Goal: Share content

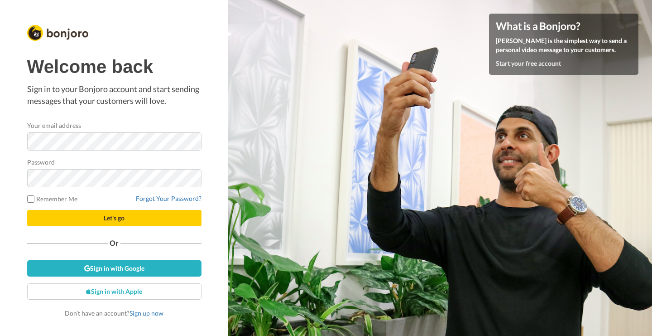
click at [124, 114] on div "Welcome back Sign in to your Bonjoro account and start sending messages that yo…" at bounding box center [114, 187] width 174 height 261
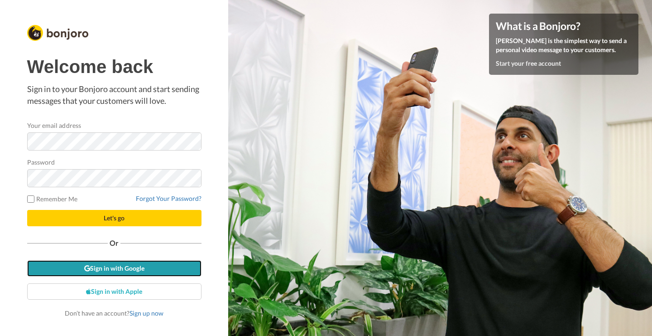
click at [128, 265] on link "Sign in with Google" at bounding box center [114, 268] width 174 height 16
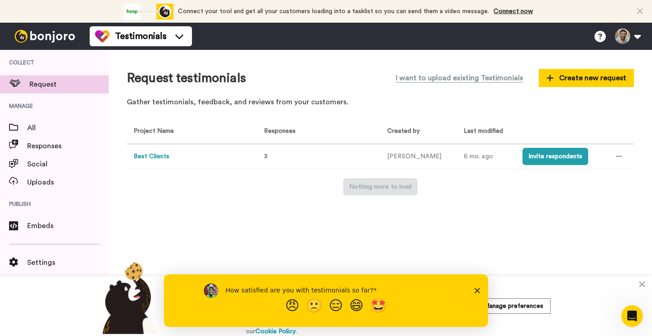
click at [160, 155] on button "Best Clients" at bounding box center [152, 157] width 36 height 10
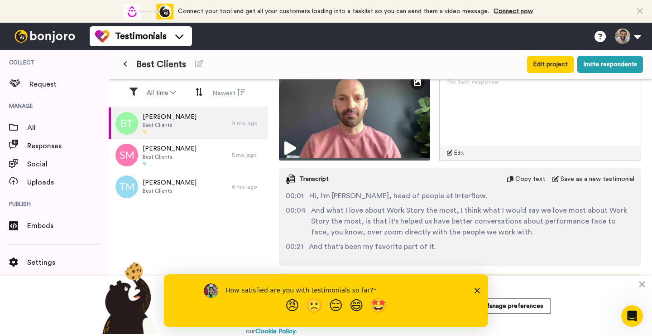
scroll to position [162, 0]
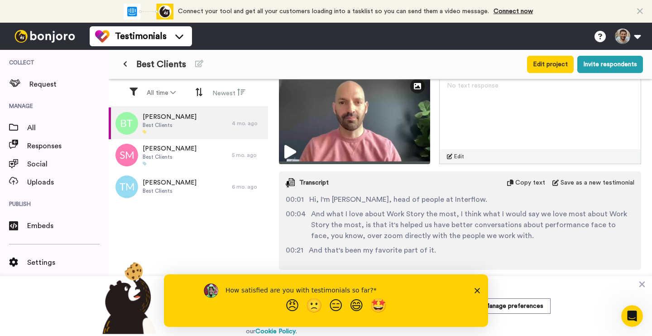
click at [518, 181] on div "Copy text" at bounding box center [526, 182] width 38 height 9
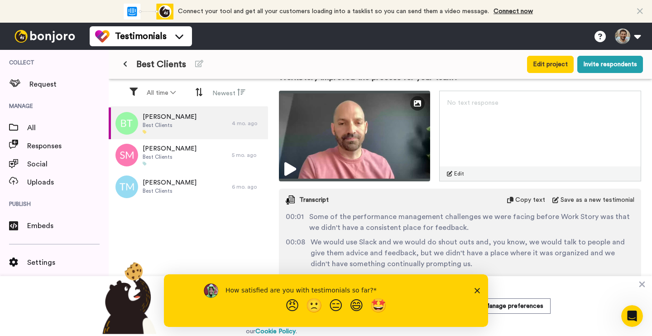
scroll to position [412, 0]
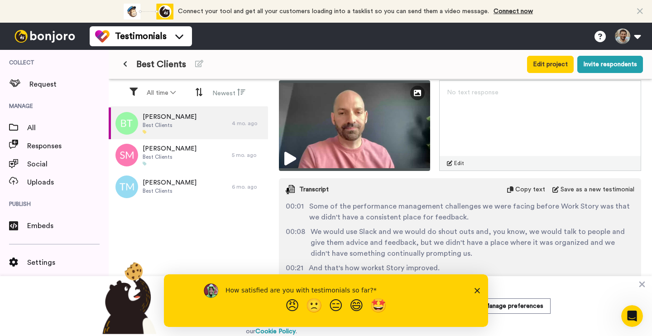
click at [521, 188] on span "Copy text" at bounding box center [531, 189] width 30 height 9
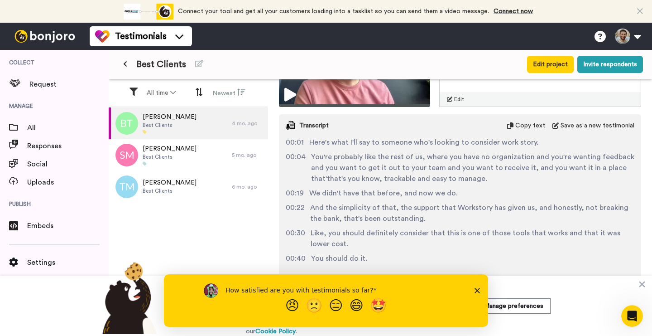
scroll to position [774, 0]
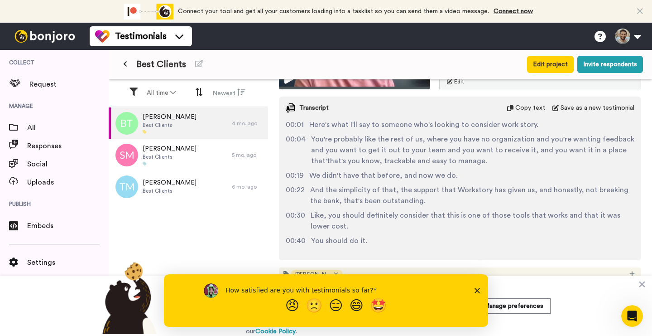
click at [519, 111] on span "Copy text" at bounding box center [531, 107] width 30 height 9
